Goal: Transaction & Acquisition: Subscribe to service/newsletter

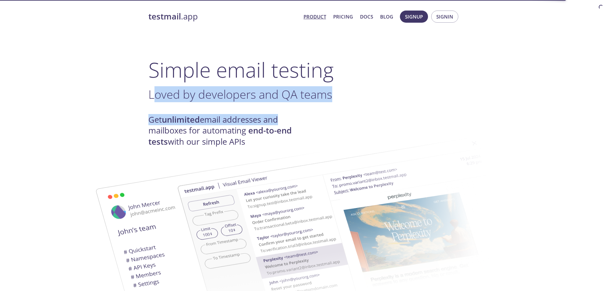
drag, startPoint x: 195, startPoint y: 100, endPoint x: 276, endPoint y: 104, distance: 81.2
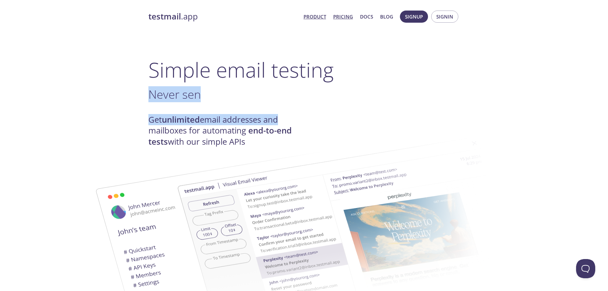
click at [345, 18] on link "Pricing" at bounding box center [343, 16] width 20 height 8
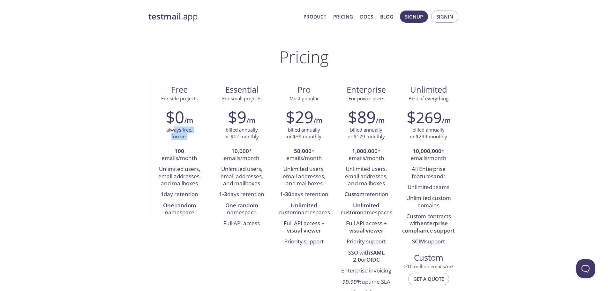
drag, startPoint x: 172, startPoint y: 130, endPoint x: 189, endPoint y: 136, distance: 17.5
click at [189, 136] on p "always free, forever" at bounding box center [179, 133] width 26 height 14
drag, startPoint x: 165, startPoint y: 175, endPoint x: 198, endPoint y: 220, distance: 55.4
click at [198, 220] on div "$0 /m always free, forever 100 emails/month Unlimited users, email addresses, a…" at bounding box center [179, 162] width 62 height 119
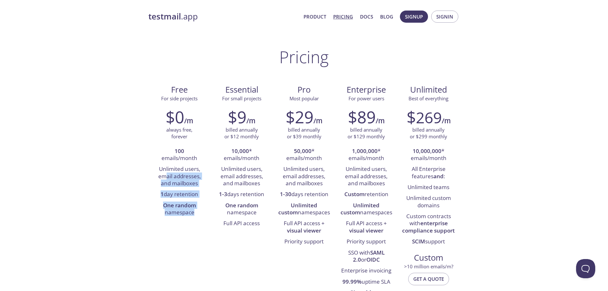
click at [165, 237] on div "Free For side projects $0 /m always free, forever 100 emails/month Unlimited us…" at bounding box center [304, 190] width 312 height 223
drag, startPoint x: 229, startPoint y: 99, endPoint x: 255, endPoint y: 100, distance: 26.5
click at [255, 99] on span "For small projects" at bounding box center [241, 98] width 39 height 6
click at [240, 128] on p "billed annually or $12 monthly" at bounding box center [241, 133] width 34 height 14
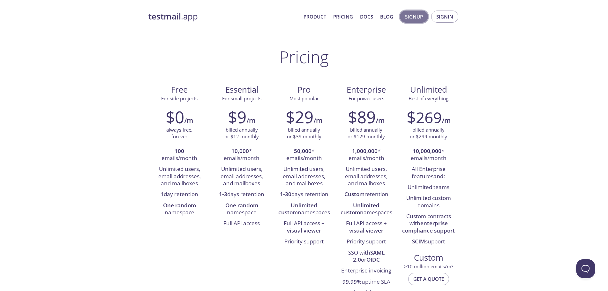
click at [413, 19] on span "Signup" at bounding box center [414, 16] width 18 height 8
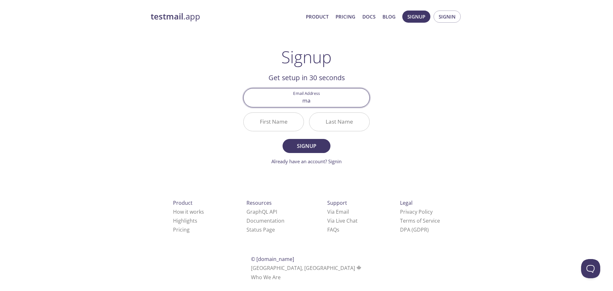
type input "[EMAIL_ADDRESS][DOMAIN_NAME]"
click at [269, 123] on input "First Name" at bounding box center [274, 122] width 60 height 18
click at [270, 123] on input "First Name" at bounding box center [274, 122] width 60 height 18
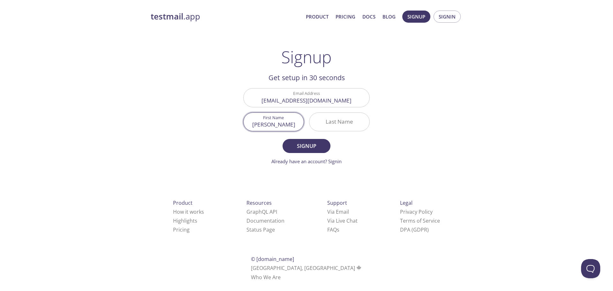
type input "[PERSON_NAME]"
type input "aragao"
click at [301, 147] on span "Signup" at bounding box center [306, 145] width 34 height 9
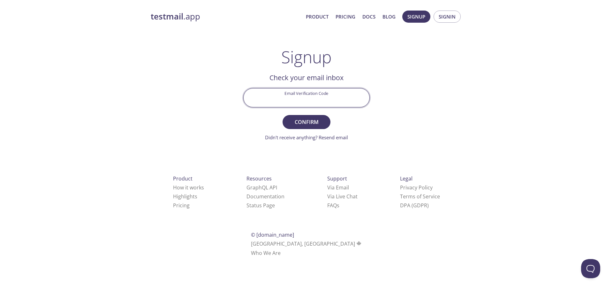
click at [290, 98] on input "Email Verification Code" at bounding box center [307, 97] width 126 height 18
paste input "X39BRQ9"
type input "X39BRQ9"
click at [304, 123] on span "Confirm" at bounding box center [306, 121] width 34 height 9
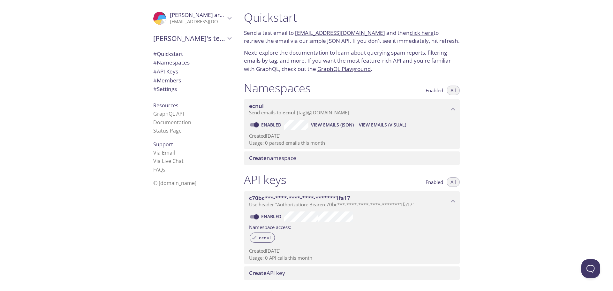
click at [164, 53] on span "# Quickstart" at bounding box center [168, 53] width 30 height 7
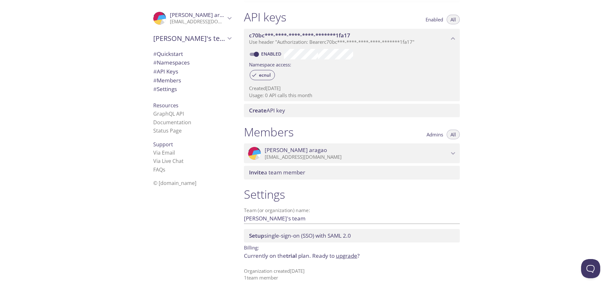
scroll to position [163, 0]
drag, startPoint x: 259, startPoint y: 258, endPoint x: 326, endPoint y: 255, distance: 66.5
click at [326, 255] on p "Currently on the trial plan. Ready to upgrade ?" at bounding box center [352, 255] width 216 height 8
click at [196, 253] on div ".cls-1 { fill: #6d5ca8; } .cls-2 { fill: #3fc191; } .cls-3 { fill: #3b4752; } .…" at bounding box center [191, 145] width 96 height 291
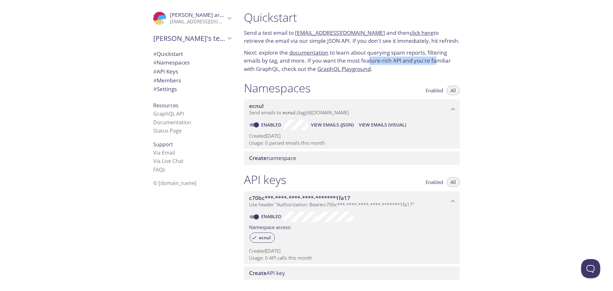
drag, startPoint x: 369, startPoint y: 59, endPoint x: 437, endPoint y: 62, distance: 68.0
click at [437, 62] on p "Next: explore the documentation to learn about querying spam reports, filtering…" at bounding box center [352, 61] width 216 height 25
drag, startPoint x: 250, startPoint y: 68, endPoint x: 282, endPoint y: 70, distance: 32.0
click at [252, 68] on p "Next: explore the documentation to learn about querying spam reports, filtering…" at bounding box center [352, 61] width 216 height 25
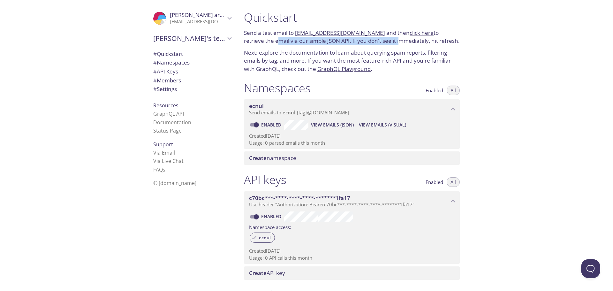
drag, startPoint x: 254, startPoint y: 42, endPoint x: 377, endPoint y: 44, distance: 122.9
click at [377, 44] on p "Send a test email to [EMAIL_ADDRESS][DOMAIN_NAME] and then click here to retrie…" at bounding box center [352, 37] width 216 height 16
click at [387, 51] on p "Next: explore the documentation to learn about querying spam reports, filtering…" at bounding box center [352, 61] width 216 height 25
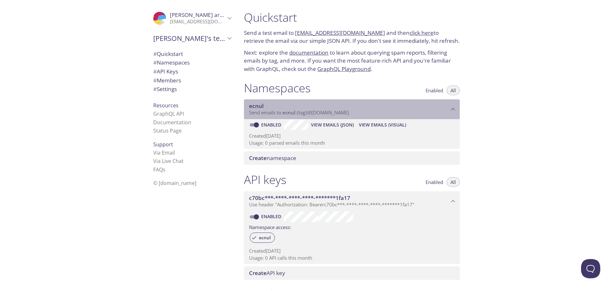
click at [408, 108] on span "ecnul" at bounding box center [349, 105] width 200 height 7
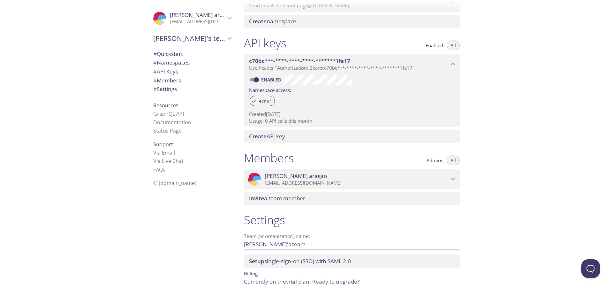
scroll to position [133, 0]
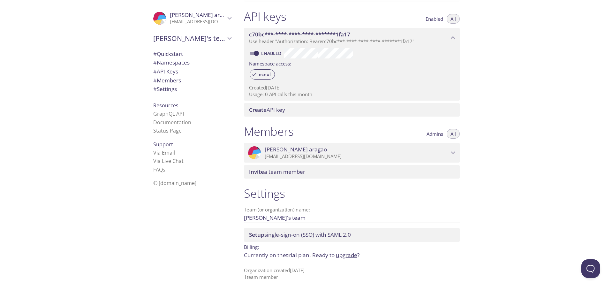
click at [173, 63] on span "# Namespaces" at bounding box center [171, 62] width 36 height 7
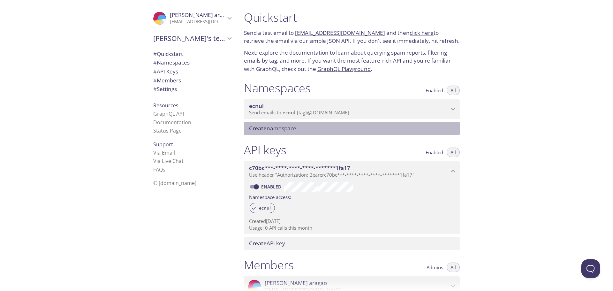
click at [271, 132] on span "Create namespace" at bounding box center [272, 127] width 47 height 7
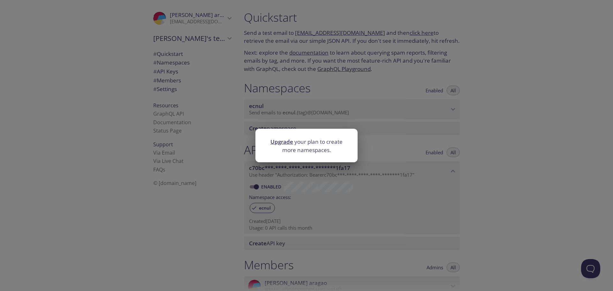
click at [383, 149] on div "Upgrade your plan to create more namespaces." at bounding box center [306, 145] width 613 height 291
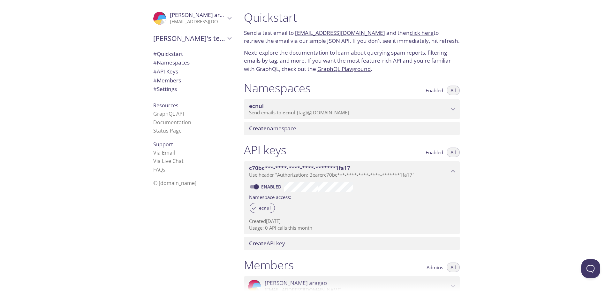
click at [307, 111] on span "Send emails to ecnul . {tag} @inbox.testmail.app" at bounding box center [299, 112] width 100 height 6
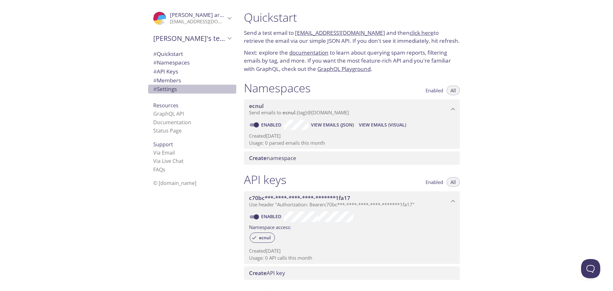
click at [170, 89] on span "# Settings" at bounding box center [165, 88] width 24 height 7
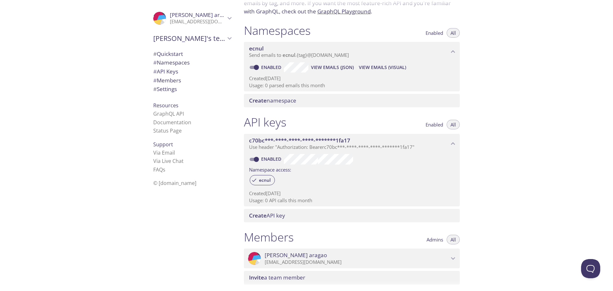
scroll to position [64, 0]
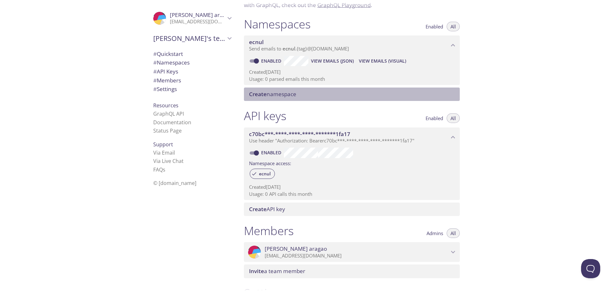
click at [293, 92] on span "Create namespace" at bounding box center [272, 93] width 47 height 7
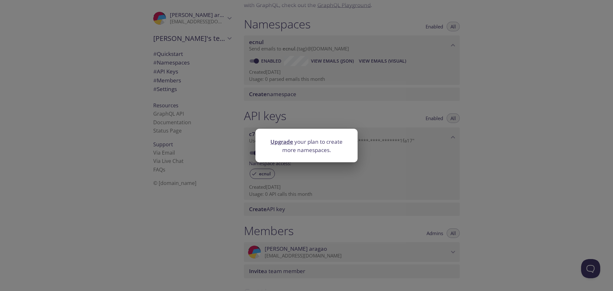
click at [335, 101] on div "Upgrade your plan to create more namespaces." at bounding box center [306, 145] width 613 height 291
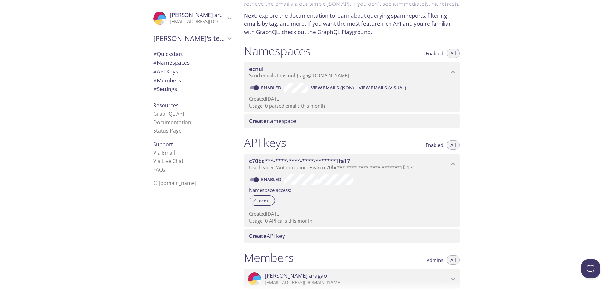
scroll to position [0, 0]
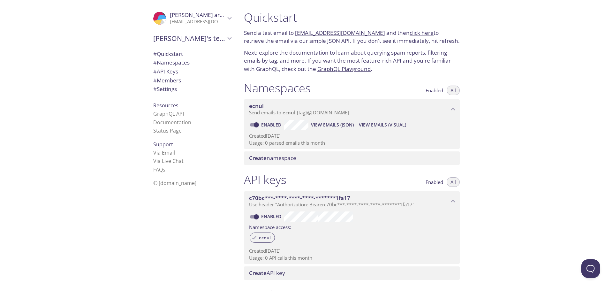
click at [319, 52] on link "documentation" at bounding box center [308, 52] width 39 height 7
click at [228, 18] on icon "Marcelo aragao" at bounding box center [229, 18] width 8 height 8
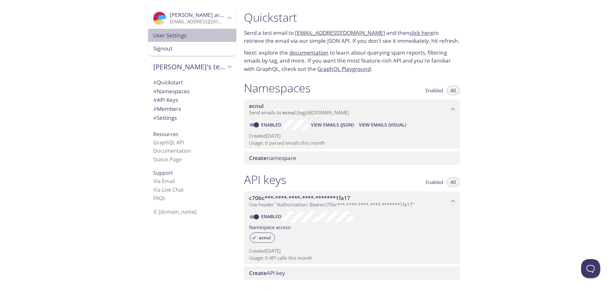
click at [157, 37] on span "User Settings" at bounding box center [192, 35] width 78 height 8
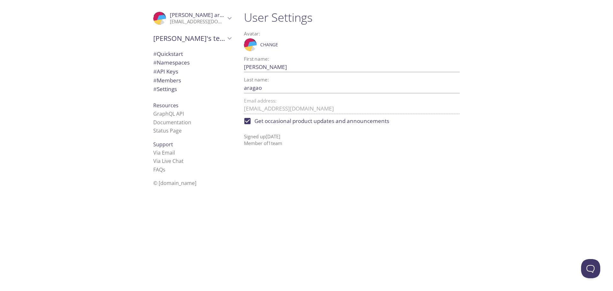
click at [227, 18] on icon "Marcelo aragao" at bounding box center [229, 18] width 8 height 8
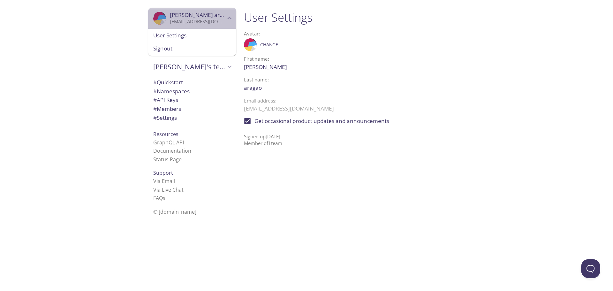
click at [227, 18] on icon "Marcelo aragao" at bounding box center [229, 18] width 8 height 8
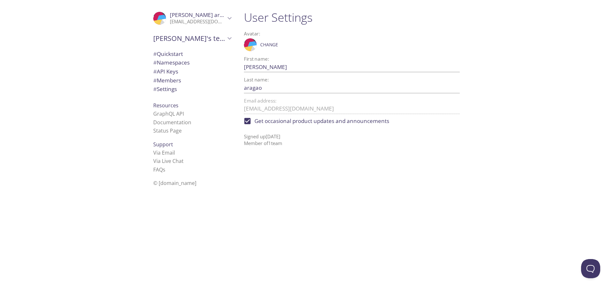
click at [189, 61] on span "# Namespaces" at bounding box center [192, 62] width 78 height 8
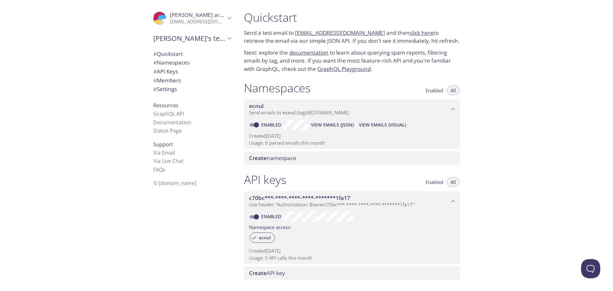
drag, startPoint x: 244, startPoint y: 32, endPoint x: 446, endPoint y: 41, distance: 202.2
click at [446, 41] on p "Send a test email to [EMAIL_ADDRESS][DOMAIN_NAME] and then click here to retrie…" at bounding box center [352, 37] width 216 height 16
copy p "Send a test email to [EMAIL_ADDRESS][DOMAIN_NAME] and then click here to retrie…"
click at [254, 56] on p "Next: explore the documentation to learn about querying spam reports, filtering…" at bounding box center [352, 61] width 216 height 25
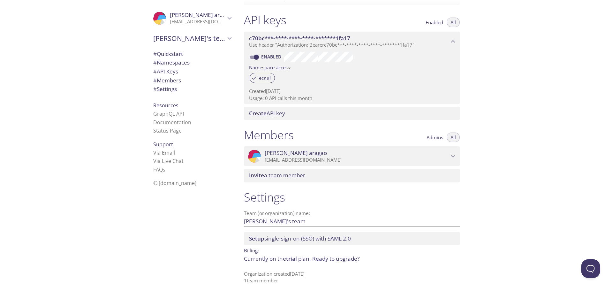
scroll to position [163, 0]
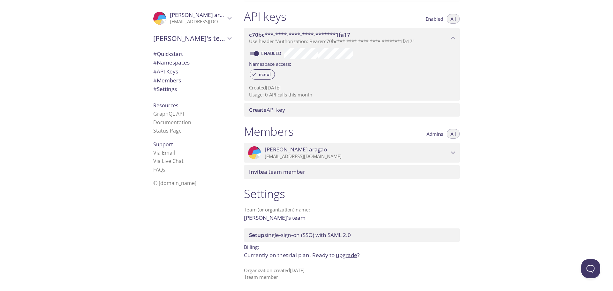
click at [175, 247] on div ".cls-1 { fill: #6d5ca8; } .cls-2 { fill: #3fc191; } .cls-3 { fill: #3b4752; } .…" at bounding box center [191, 145] width 96 height 291
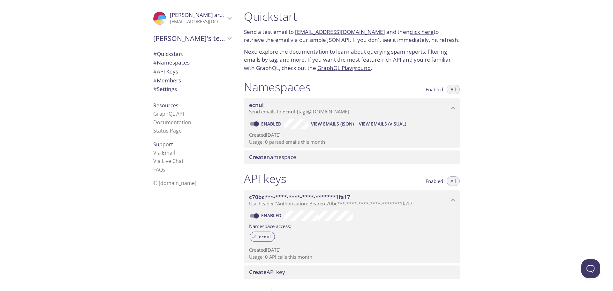
scroll to position [0, 0]
